Goal: Information Seeking & Learning: Learn about a topic

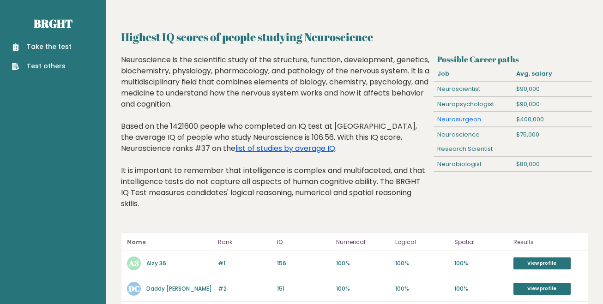
click at [236, 150] on link "list of studies by average IQ" at bounding box center [286, 148] width 100 height 11
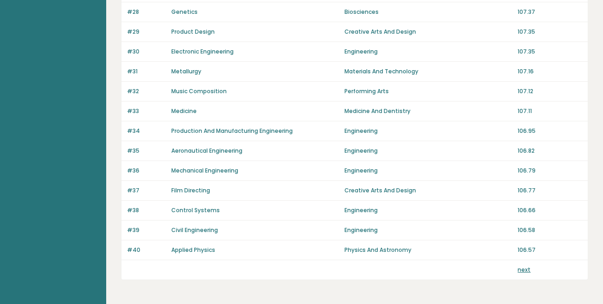
scroll to position [685, 0]
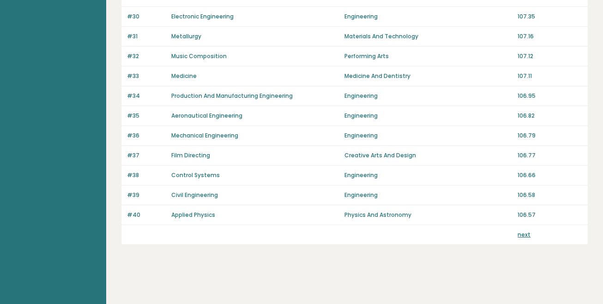
click at [521, 232] on link "next" at bounding box center [524, 235] width 13 height 8
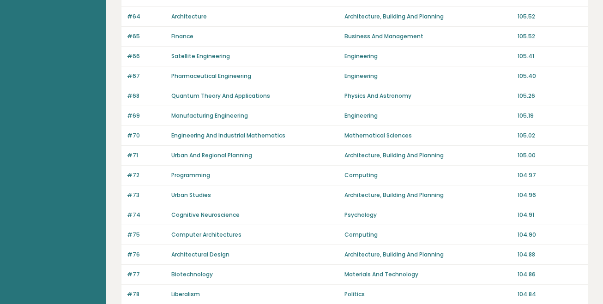
scroll to position [685, 0]
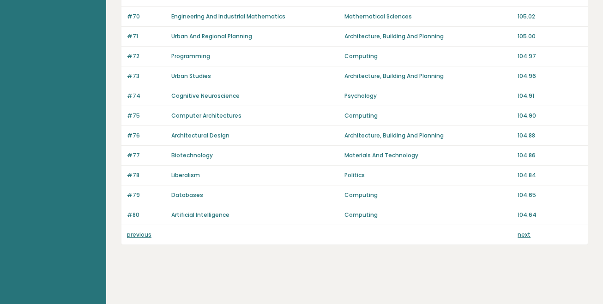
click at [146, 233] on link "previous" at bounding box center [139, 235] width 24 height 8
